Goal: Task Accomplishment & Management: Manage account settings

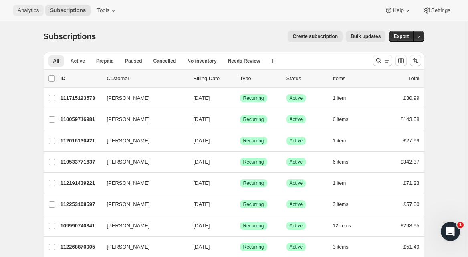
click at [31, 10] on span "Analytics" at bounding box center [28, 10] width 21 height 6
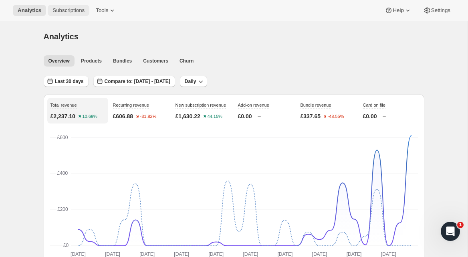
click at [63, 14] on button "Subscriptions" at bounding box center [69, 10] width 42 height 11
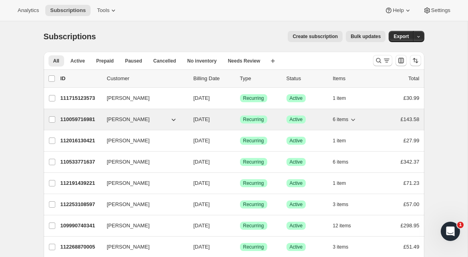
click at [84, 119] on p "110059716981" at bounding box center [81, 119] width 40 height 8
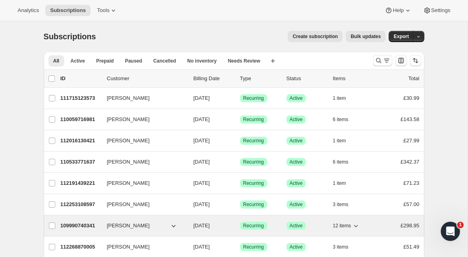
click at [94, 226] on p "109990740341" at bounding box center [81, 226] width 40 height 8
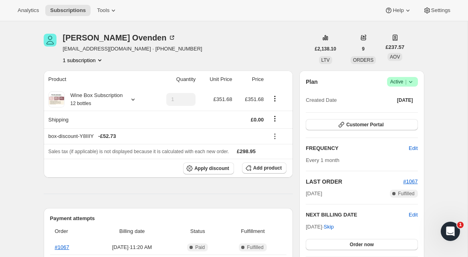
scroll to position [22, 0]
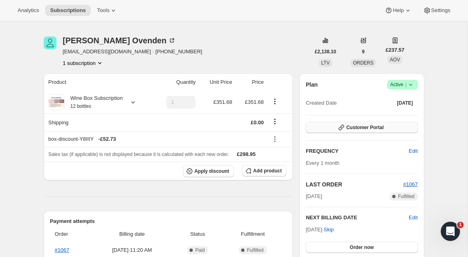
click at [375, 126] on span "Customer Portal" at bounding box center [364, 127] width 37 height 6
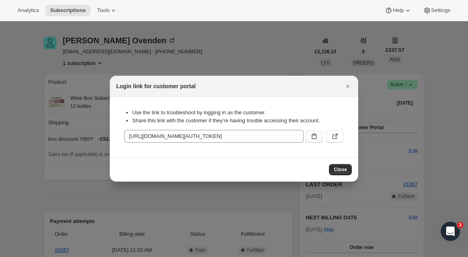
click at [315, 137] on icon ":rad:" at bounding box center [314, 136] width 8 height 8
